Goal: Task Accomplishment & Management: Manage account settings

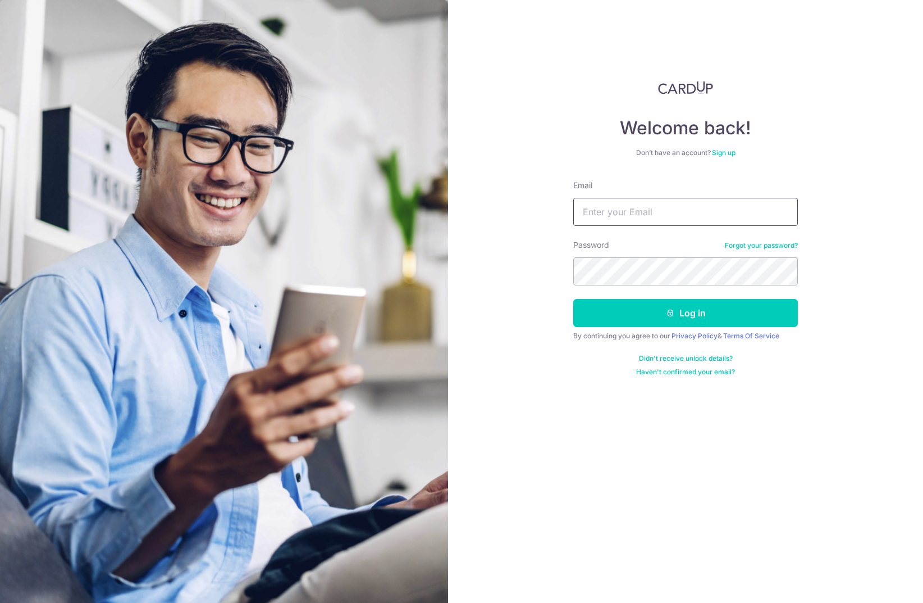
click at [700, 210] on input "Email" at bounding box center [685, 212] width 225 height 28
click at [0, 602] on com-1password-button at bounding box center [0, 603] width 0 height 0
type input "[EMAIL_ADDRESS][DOMAIN_NAME]"
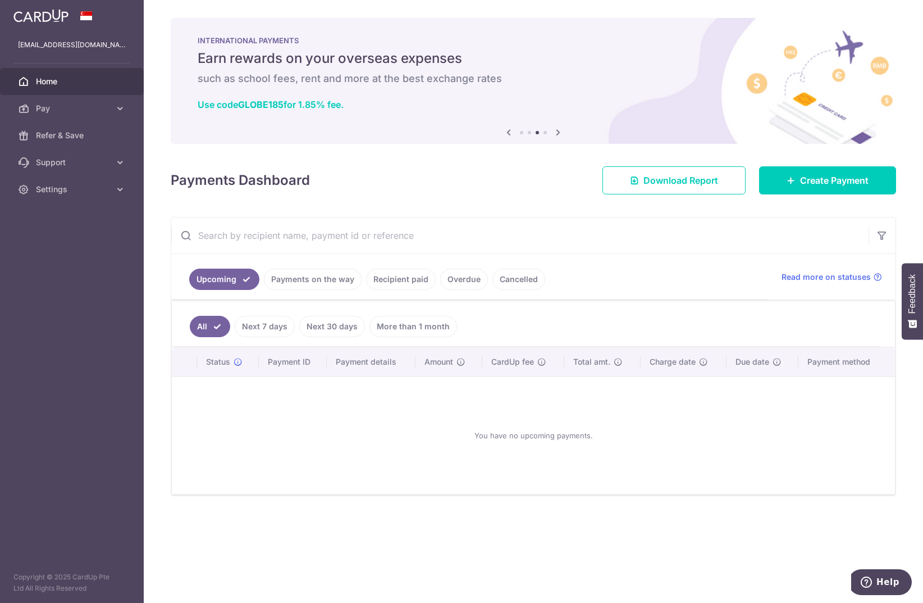
click at [644, 11] on div "× Pause Schedule Pause all future payments in this series Pause just this one p…" at bounding box center [534, 301] width 780 height 603
